Goal: Use online tool/utility

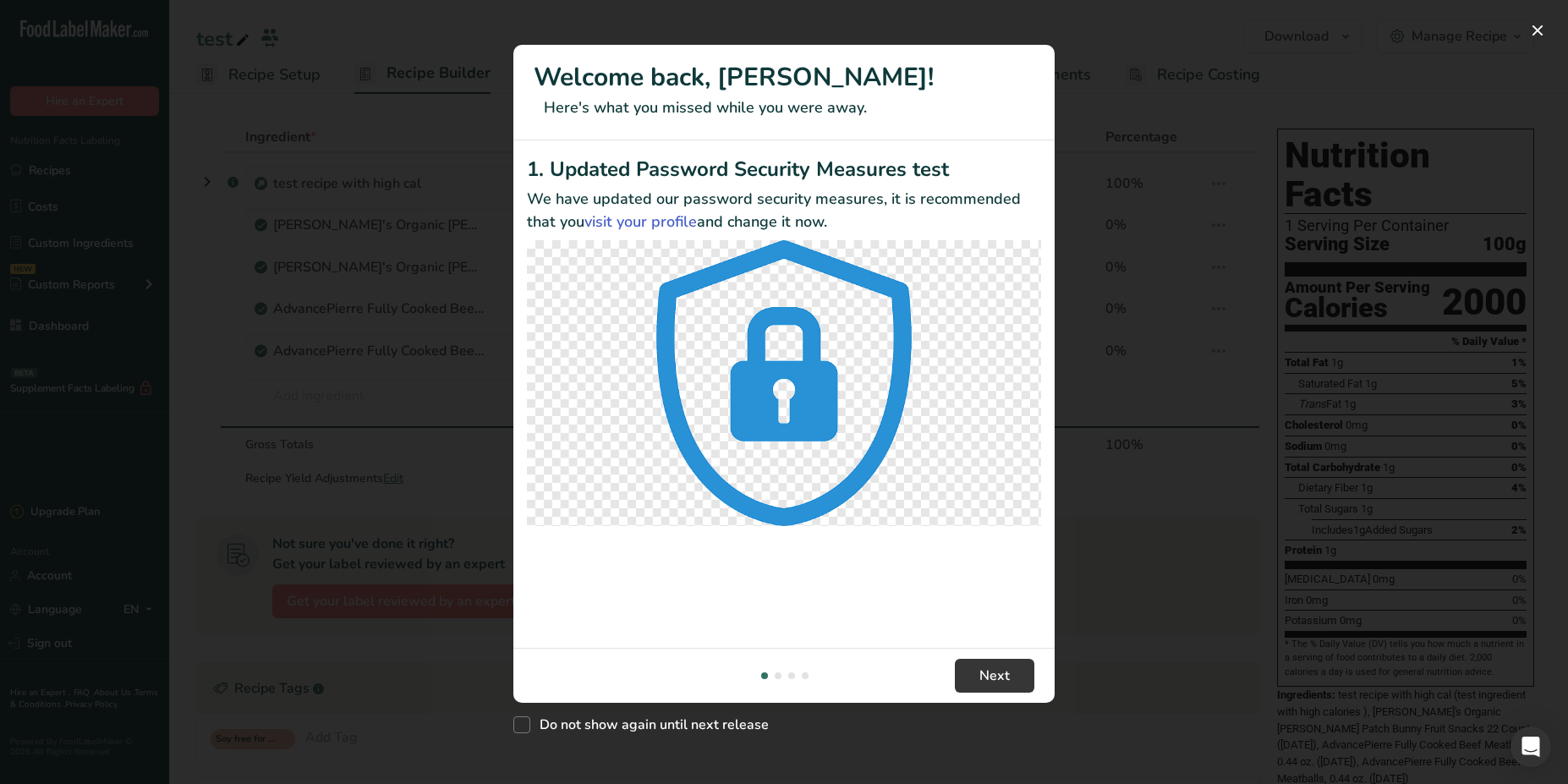
click at [583, 27] on div "New Features" at bounding box center [784, 392] width 1568 height 784
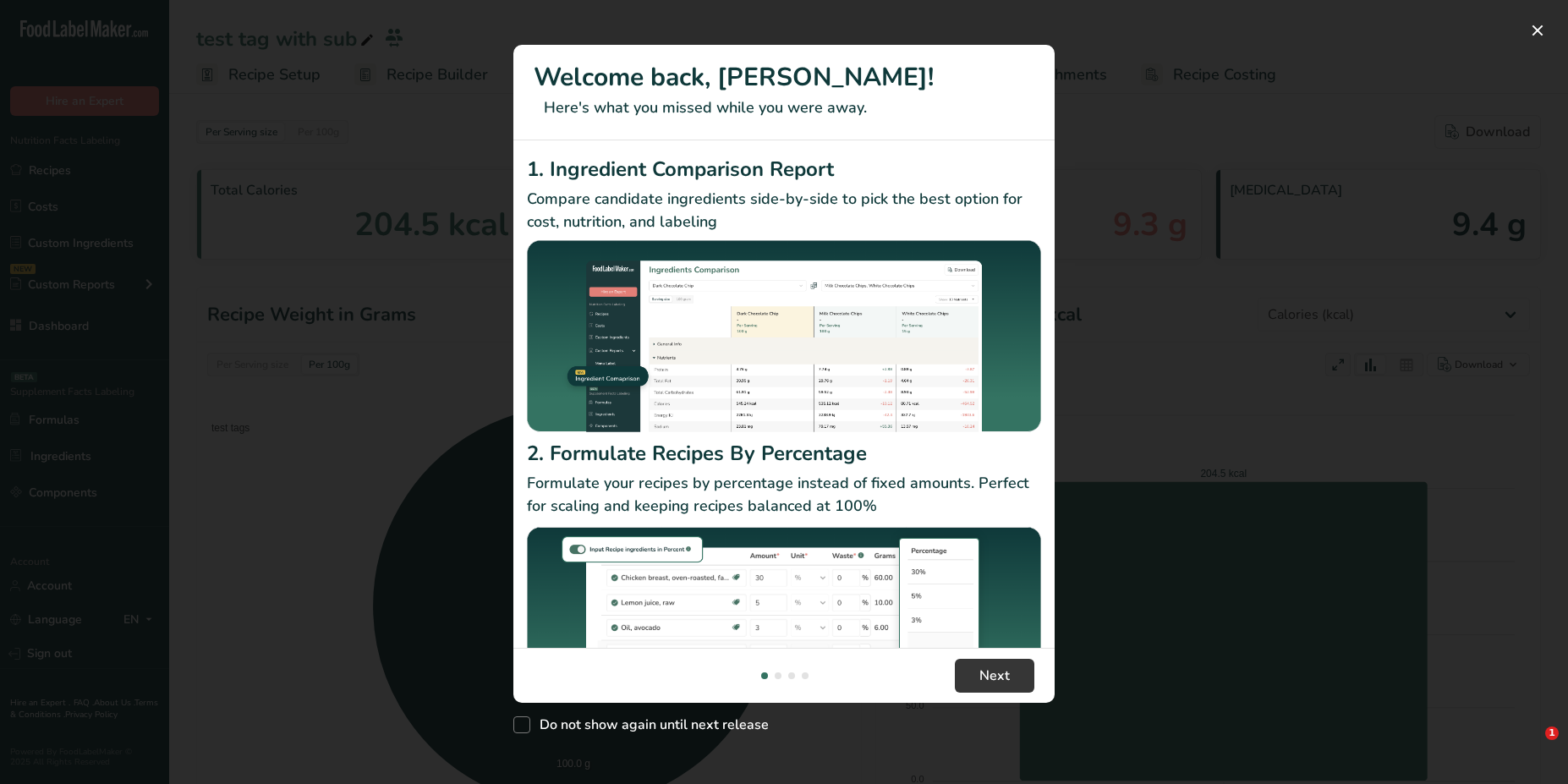
select select "Calories"
